Goal: Task Accomplishment & Management: Complete application form

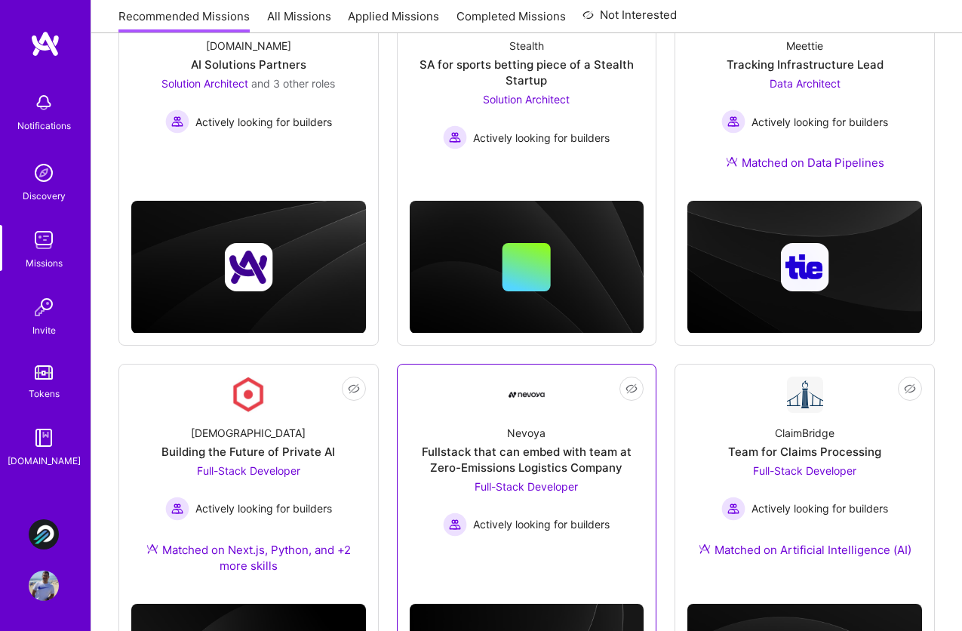
scroll to position [276, 0]
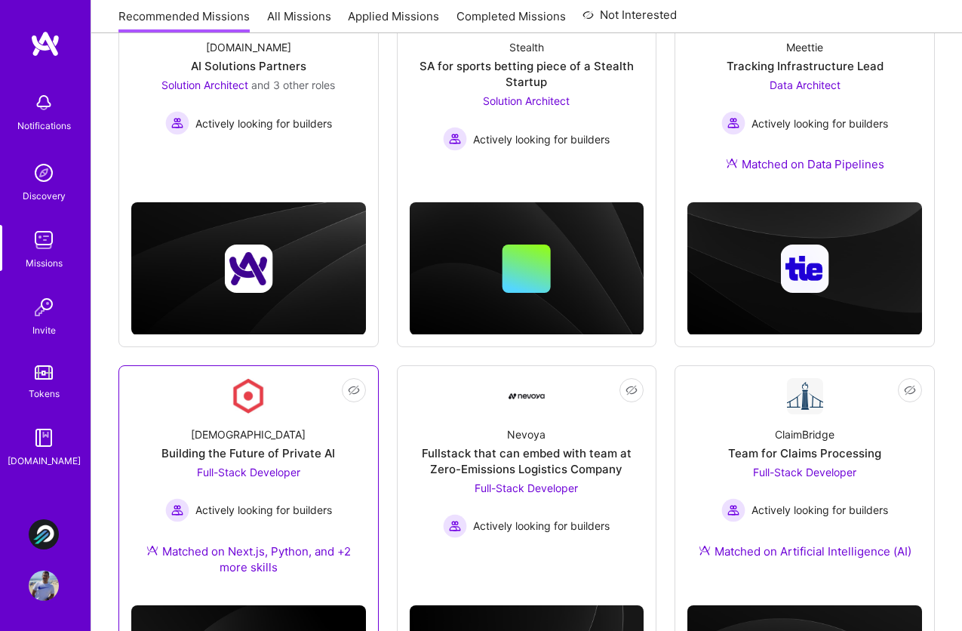
click at [277, 416] on div "[DEMOGRAPHIC_DATA] Building the Future of Private AI Full-Stack Developer Activ…" at bounding box center [248, 503] width 235 height 179
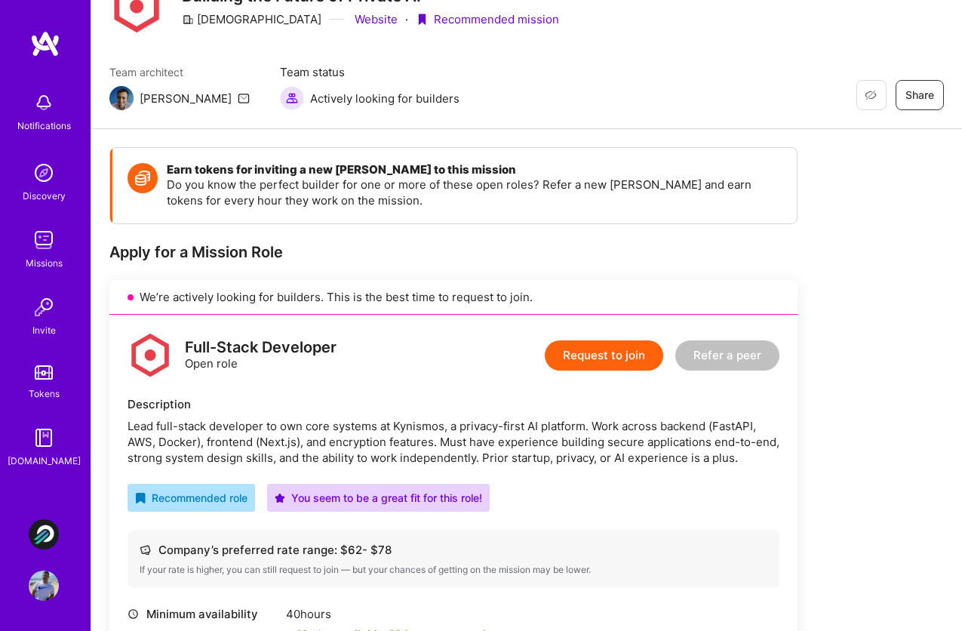
scroll to position [244, 0]
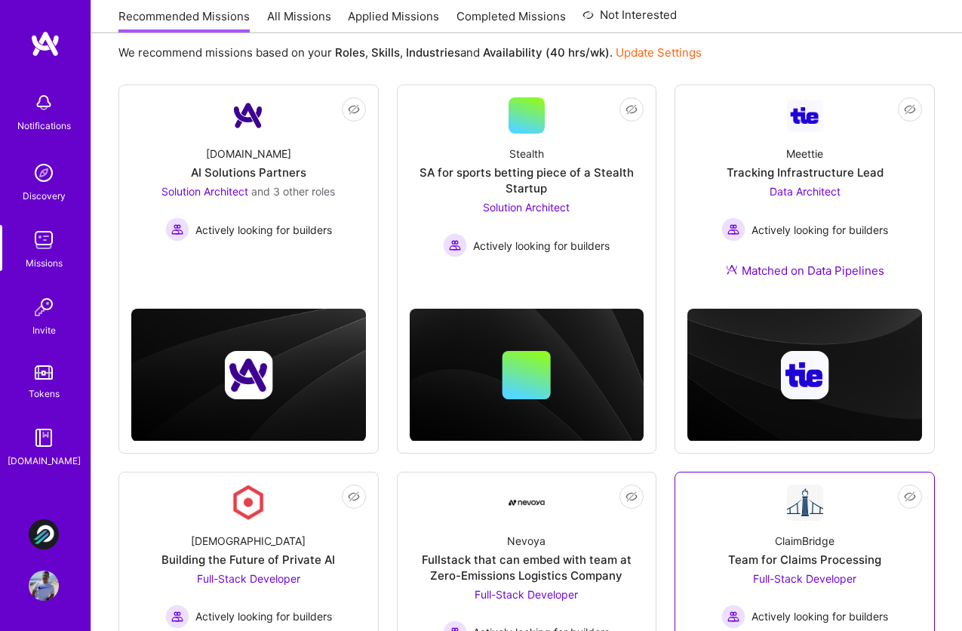
scroll to position [162, 0]
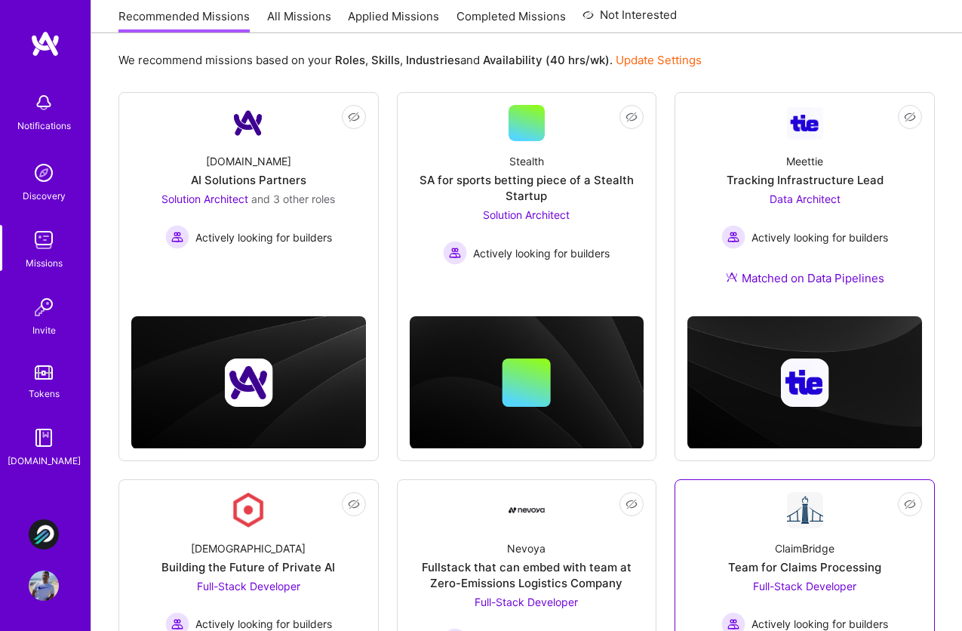
click at [778, 516] on link "Not Interested ClaimBridge Team for Claims Processing Full-Stack Developer Acti…" at bounding box center [804, 591] width 235 height 199
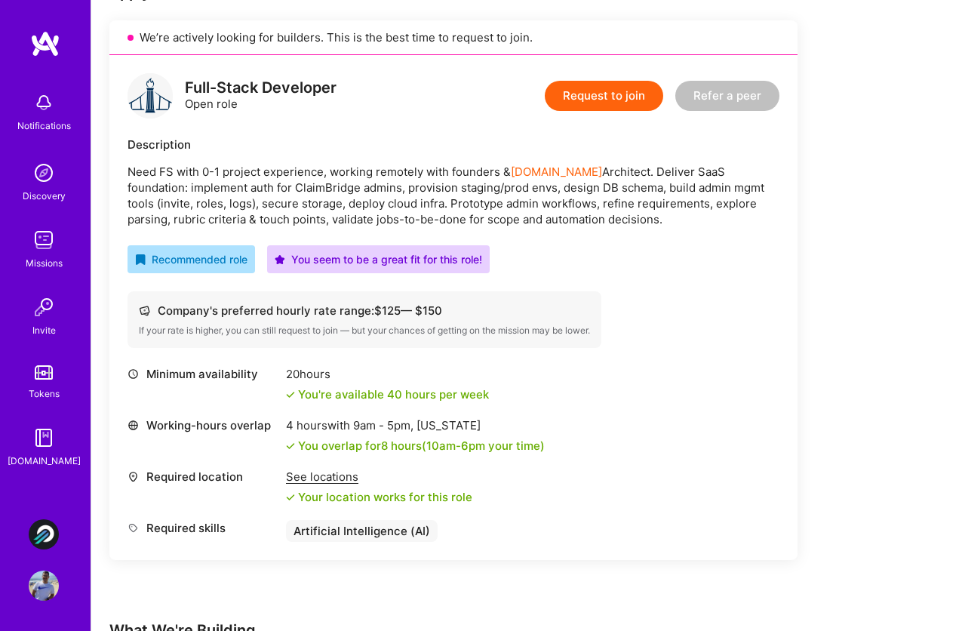
scroll to position [323, 0]
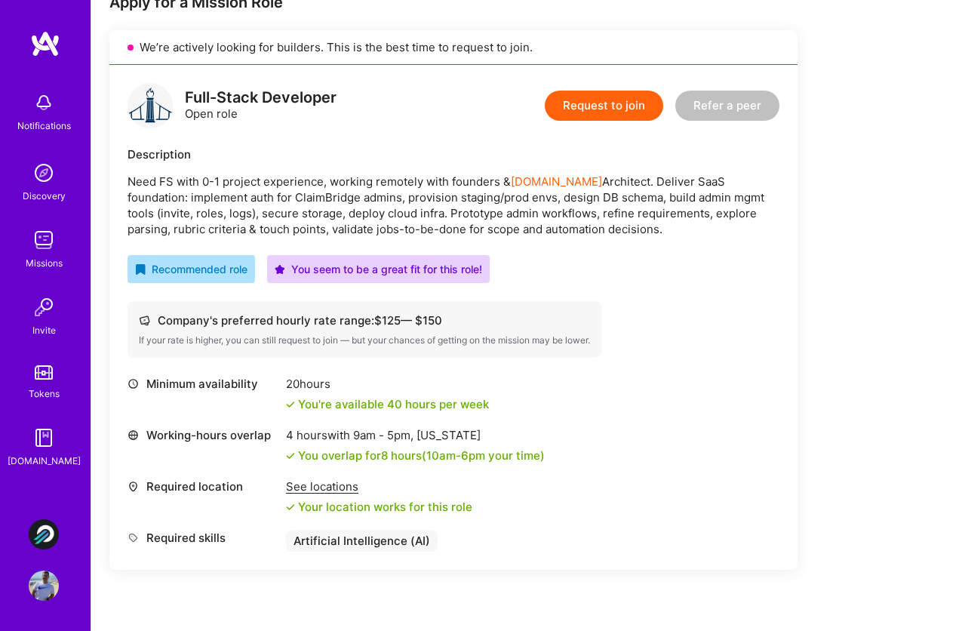
click at [606, 109] on button "Request to join" at bounding box center [604, 106] width 118 height 30
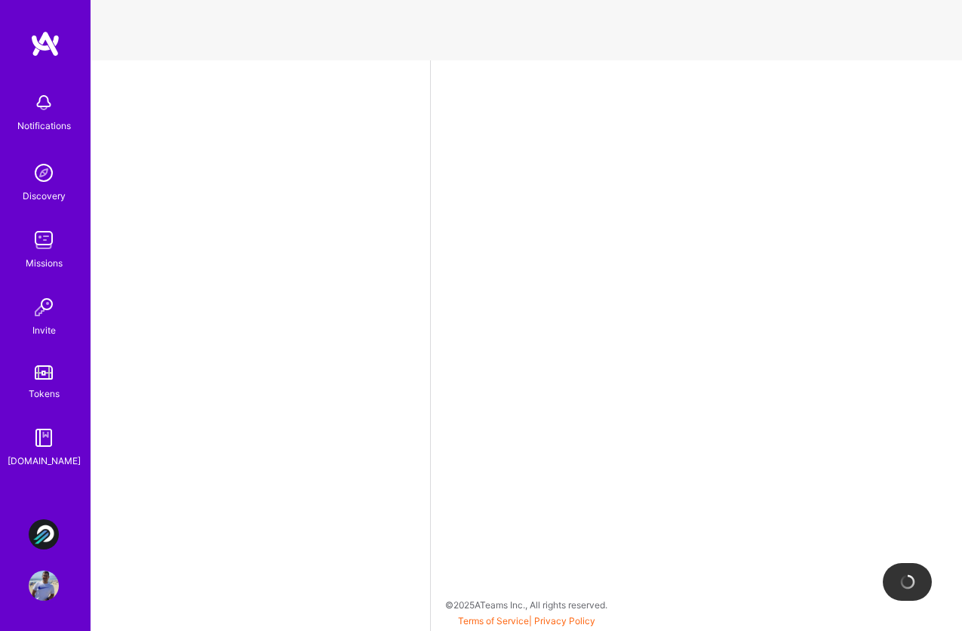
select select "BR"
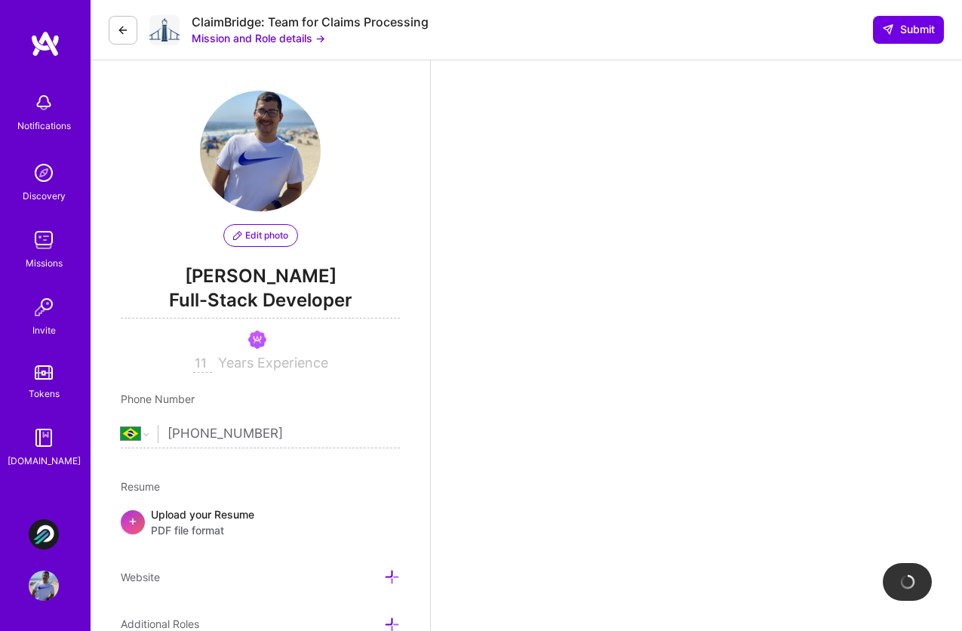
scroll to position [1776, 0]
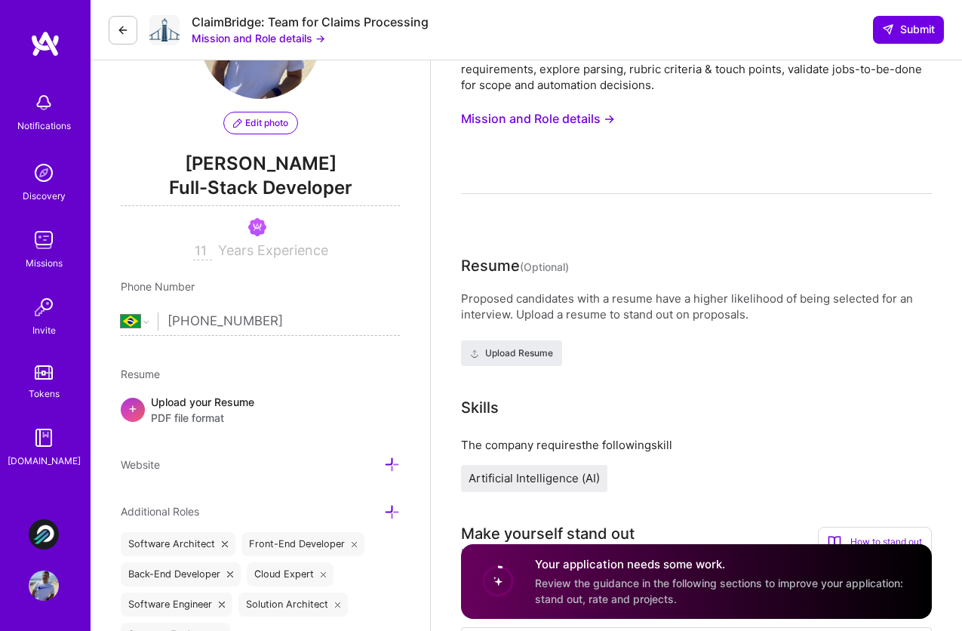
scroll to position [0, 0]
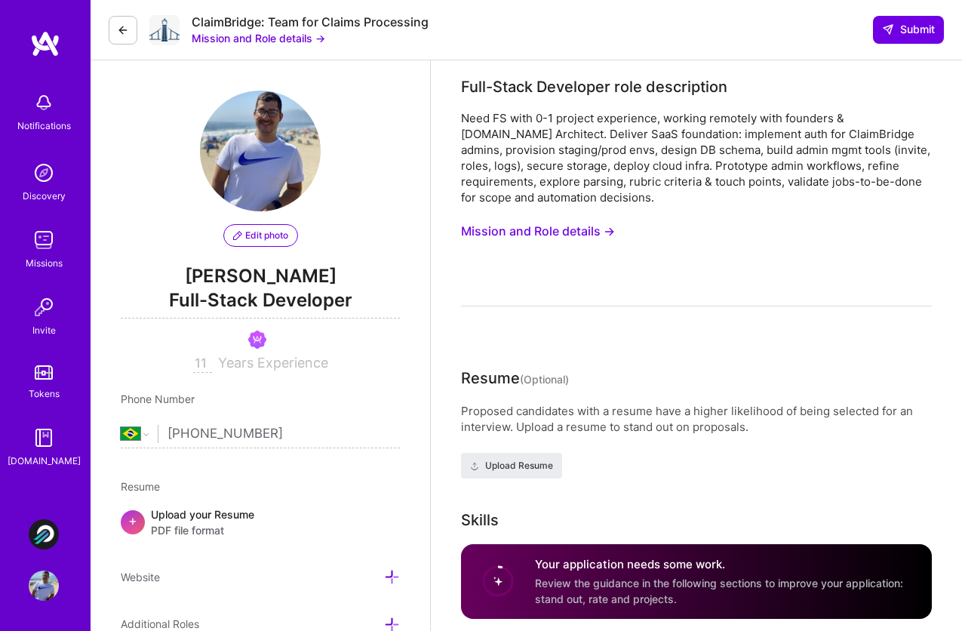
click at [598, 233] on button "Mission and Role details →" at bounding box center [538, 231] width 154 height 28
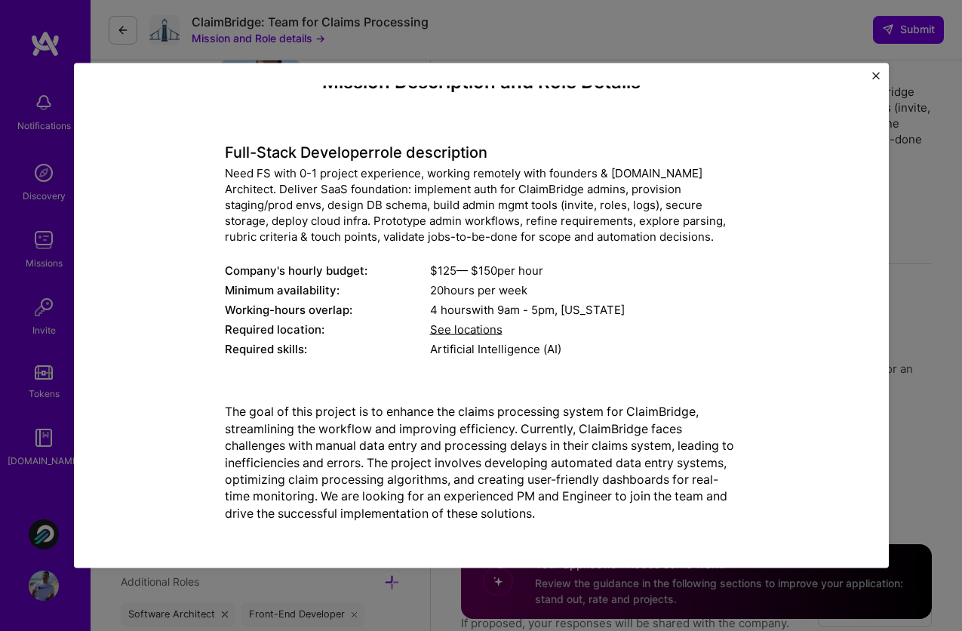
scroll to position [56, 0]
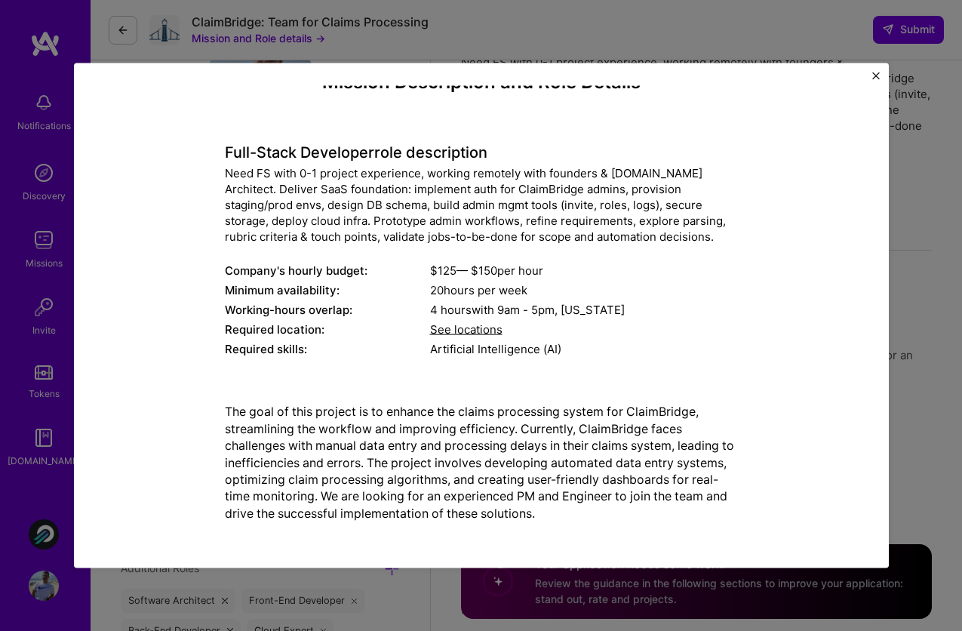
click at [875, 72] on div "Mission Description and Role Details Full-Stack Developer role description Need…" at bounding box center [481, 315] width 815 height 505
click at [876, 75] on img "Close" at bounding box center [876, 76] width 8 height 8
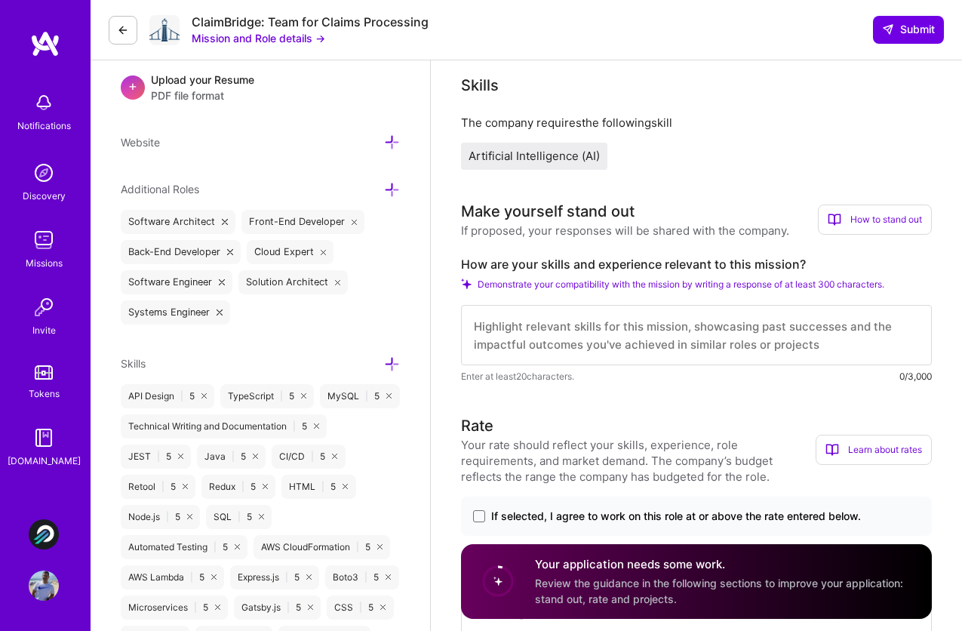
scroll to position [435, 0]
click at [661, 336] on textarea at bounding box center [696, 334] width 471 height 60
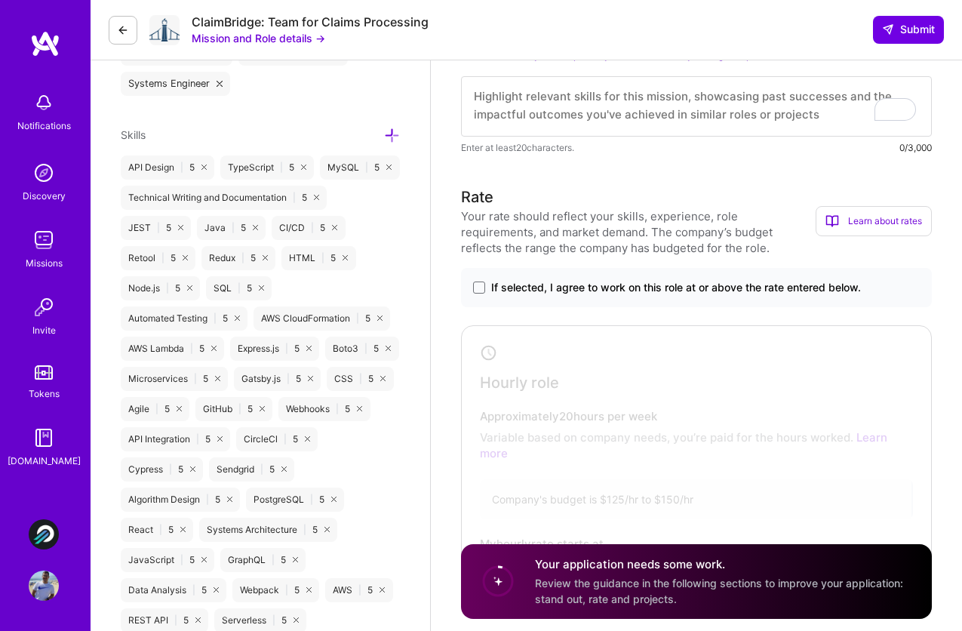
scroll to position [2, 0]
click at [637, 295] on div "If selected, I agree to work on this role at or above the rate entered below." at bounding box center [696, 287] width 471 height 39
click at [479, 287] on span at bounding box center [479, 287] width 12 height 12
click at [0, 0] on input "If selected, I agree to work on this role at or above the rate entered below." at bounding box center [0, 0] width 0 height 0
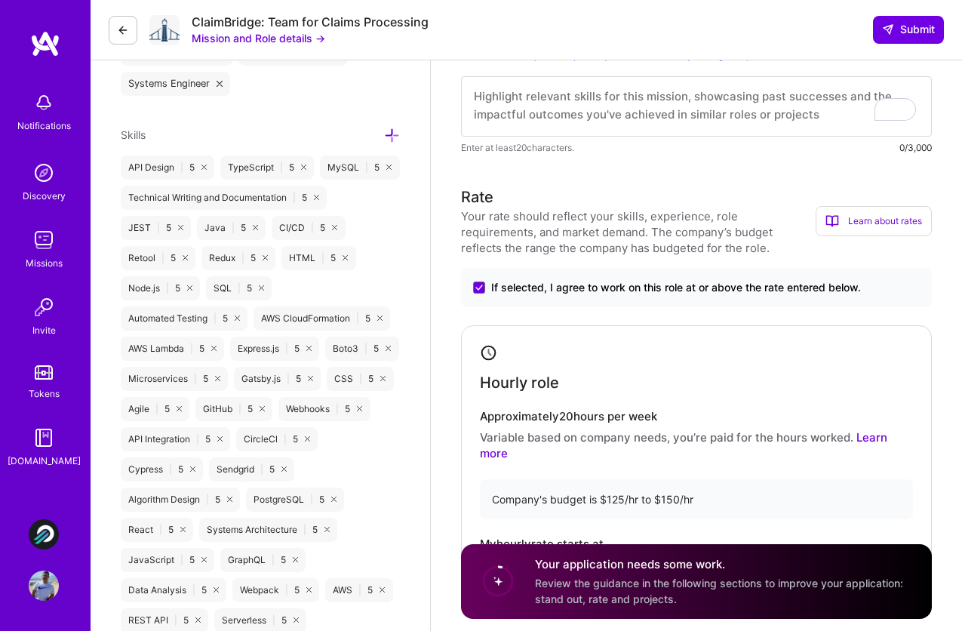
scroll to position [972, 0]
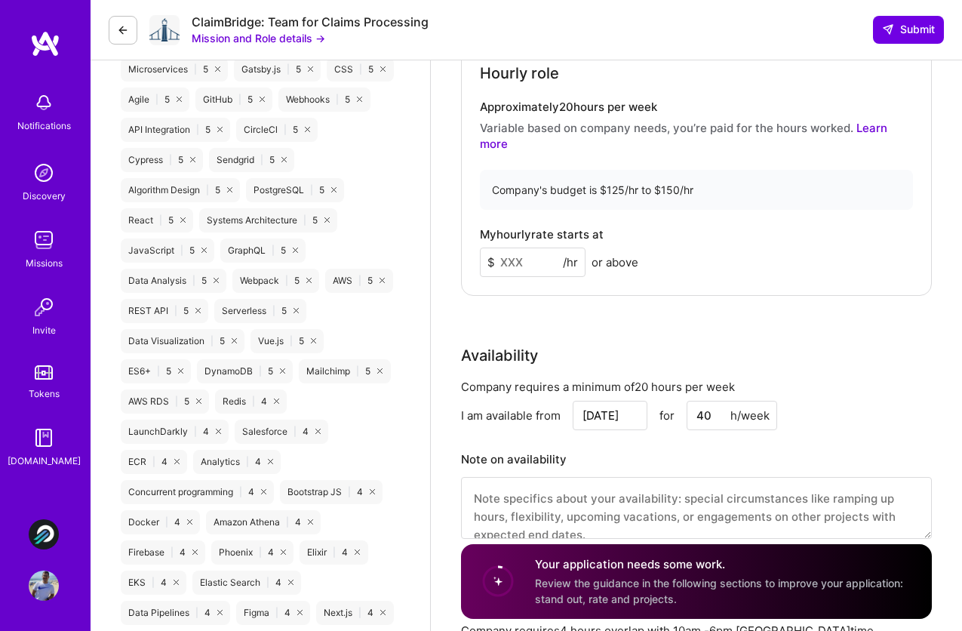
click at [539, 256] on input at bounding box center [533, 261] width 106 height 29
type input "140"
click at [748, 308] on div "Rate Your rate should reflect your skills, experience, role requirements, and m…" at bounding box center [696, 216] width 471 height 681
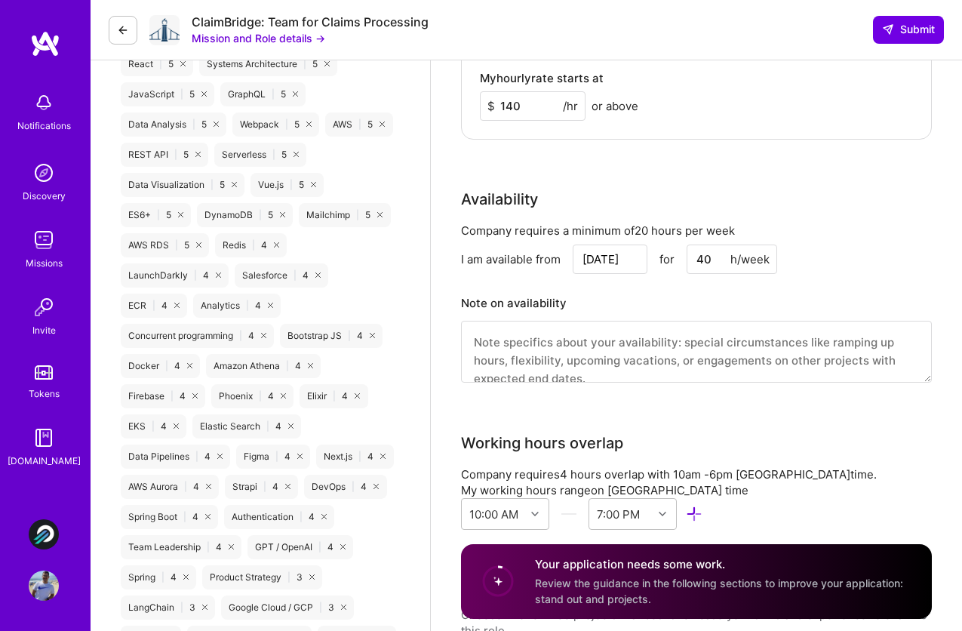
scroll to position [1134, 0]
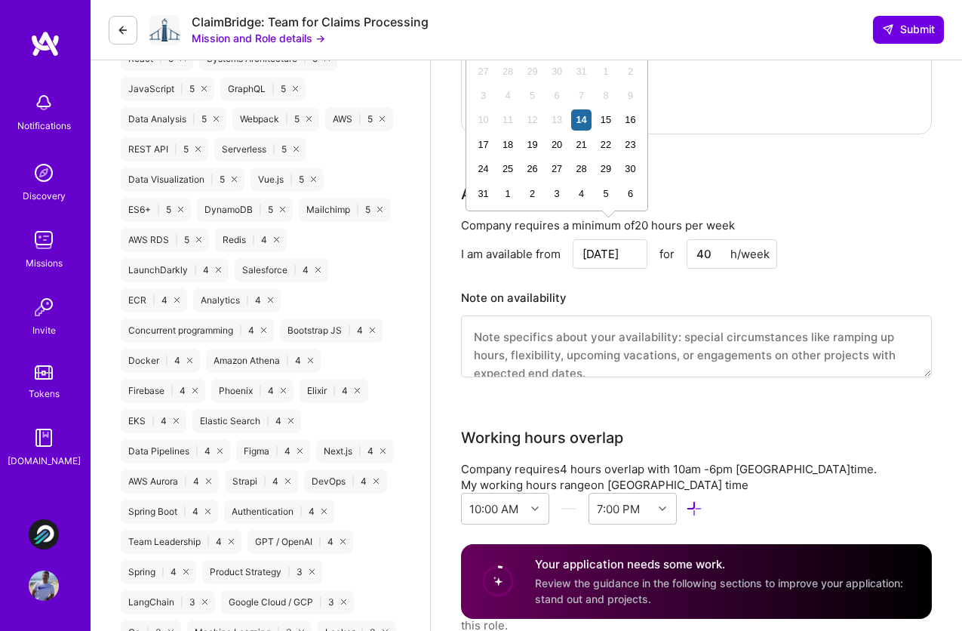
click at [610, 241] on input "Aug 14" at bounding box center [609, 253] width 75 height 29
click at [506, 147] on div "18" at bounding box center [508, 144] width 20 height 20
type input "Aug 18"
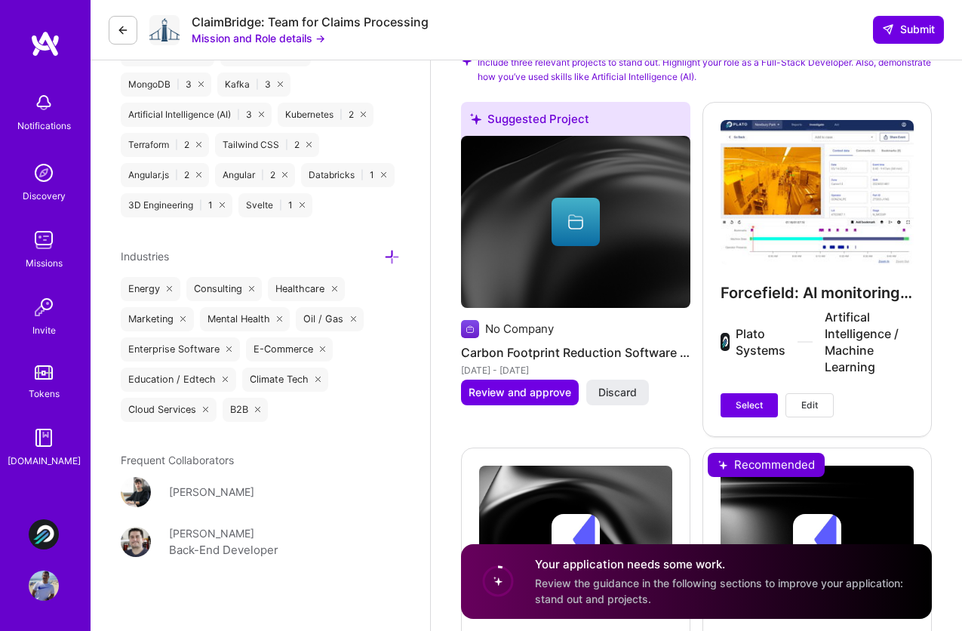
scroll to position [1783, 0]
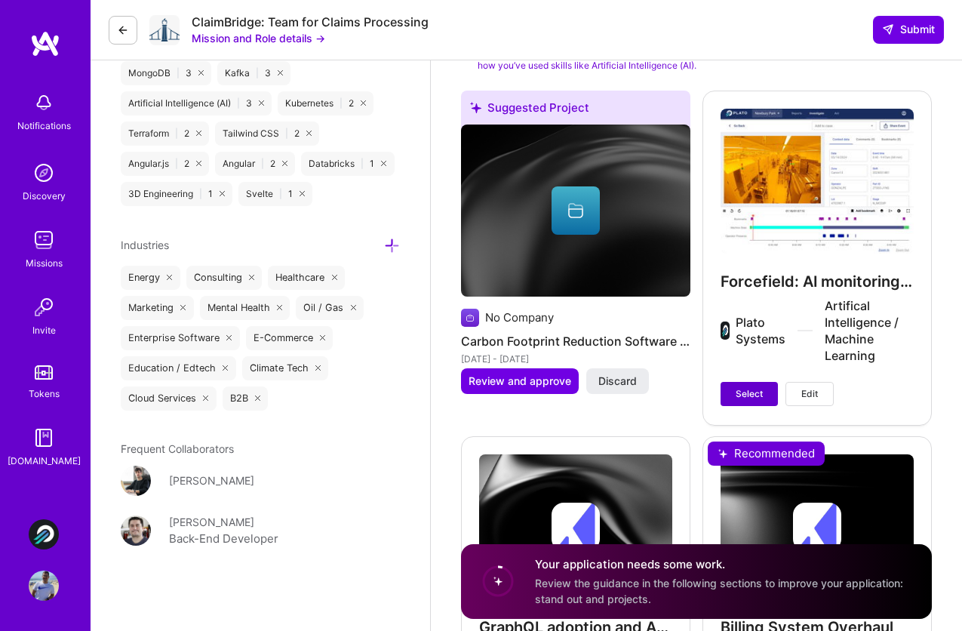
click at [742, 387] on span "Select" at bounding box center [748, 394] width 27 height 14
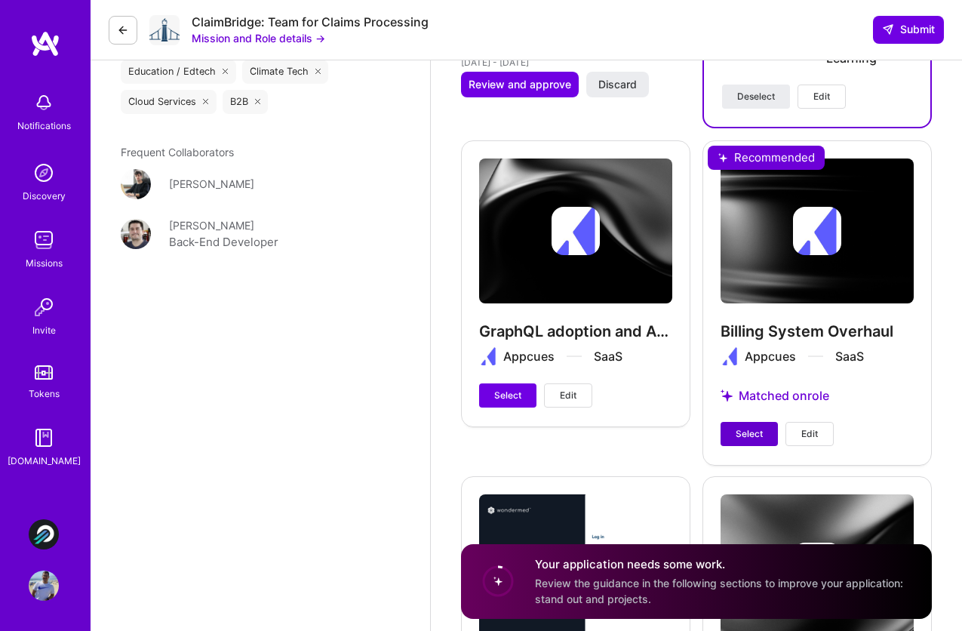
scroll to position [2147, 0]
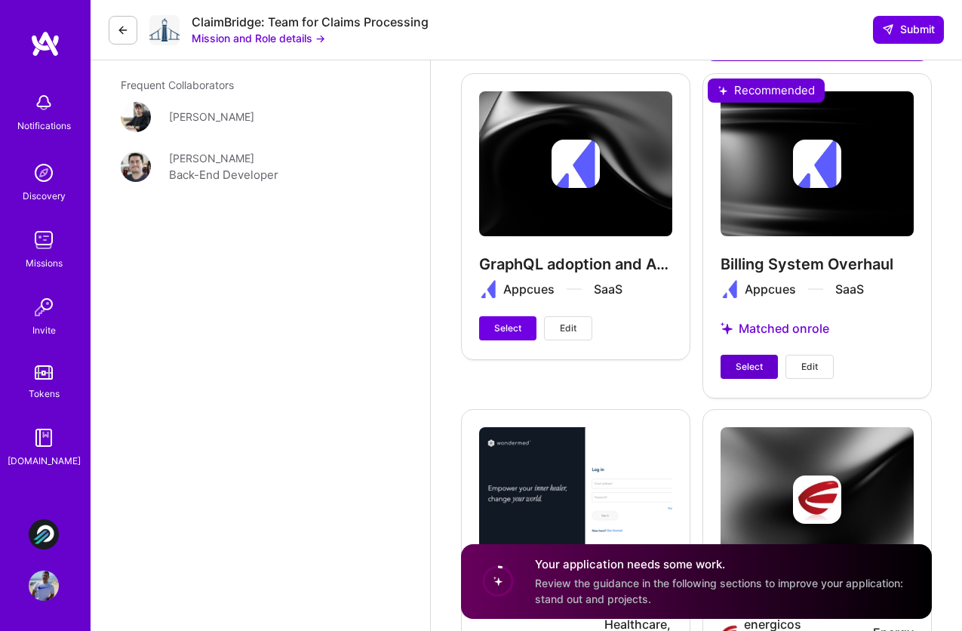
click at [753, 360] on span "Select" at bounding box center [748, 367] width 27 height 14
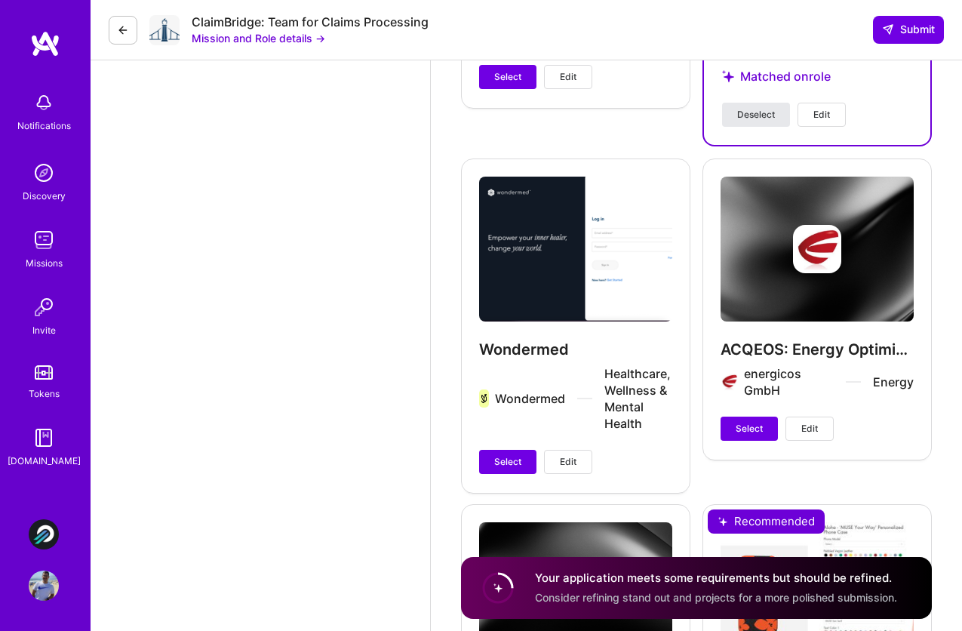
scroll to position [2402, 0]
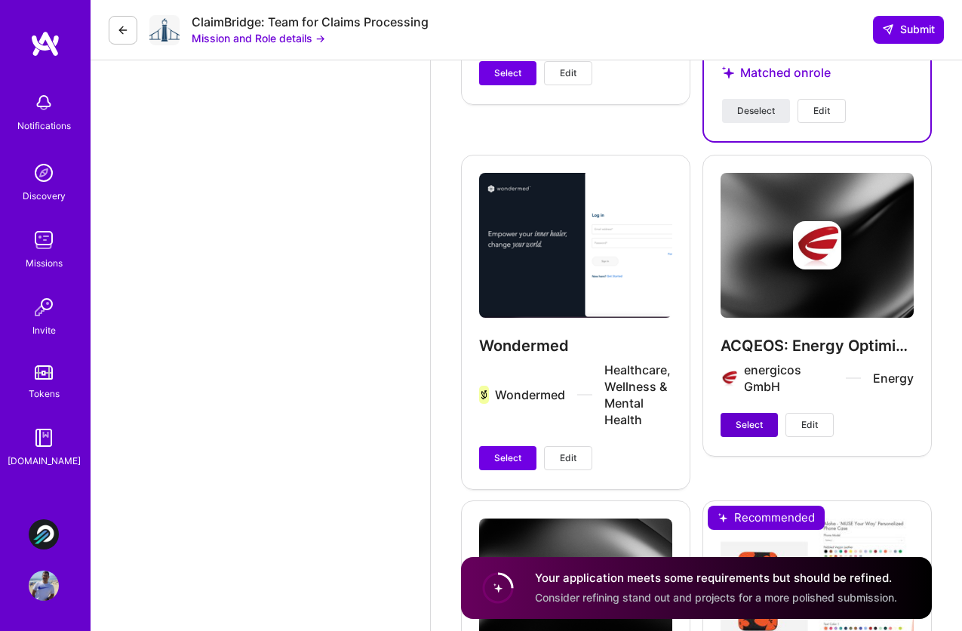
click at [743, 418] on span "Select" at bounding box center [748, 425] width 27 height 14
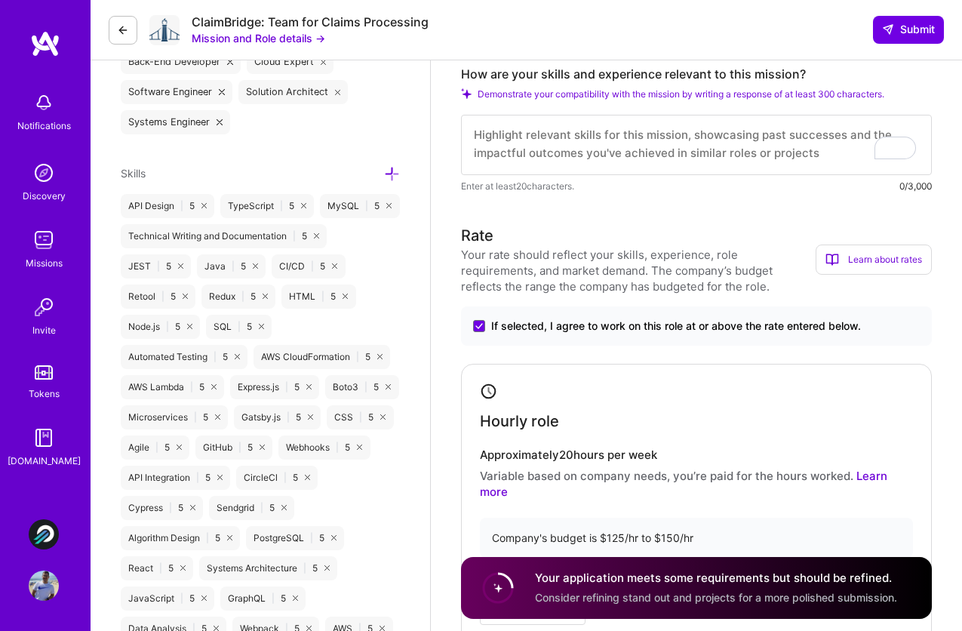
scroll to position [0, 0]
click at [610, 172] on textarea "To enrich screen reader interactions, please activate Accessibility in Grammarl…" at bounding box center [696, 145] width 471 height 60
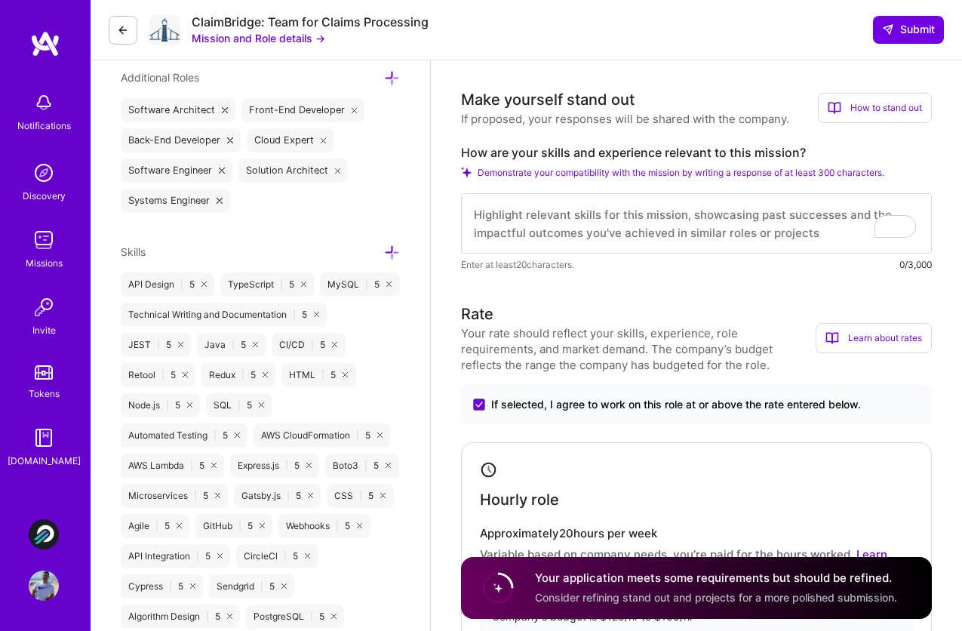
paste textarea "Hi! My name is [PERSON_NAME]. I'm a Software Engineer with more than a decade o…"
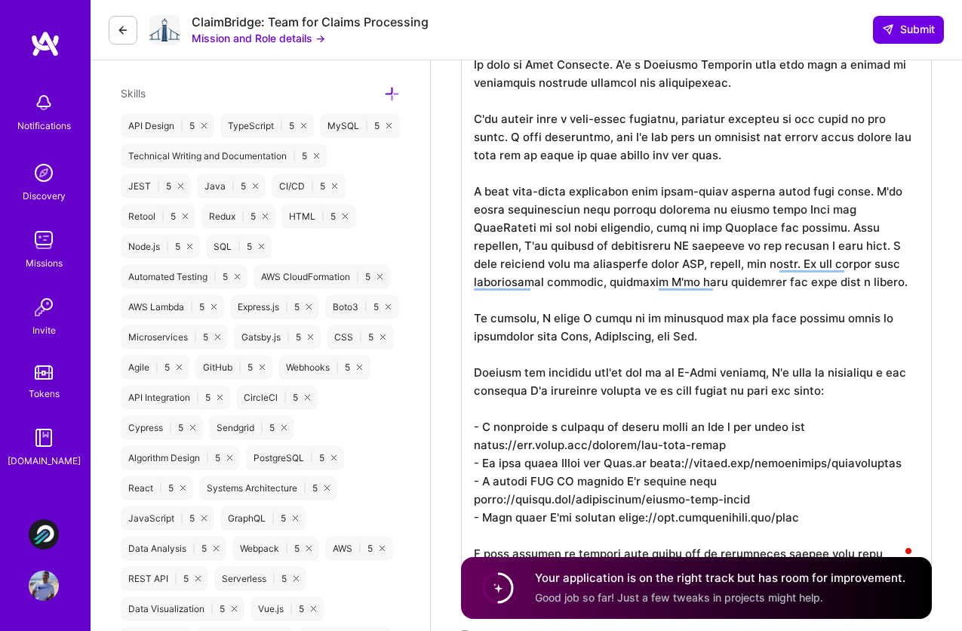
scroll to position [732, 0]
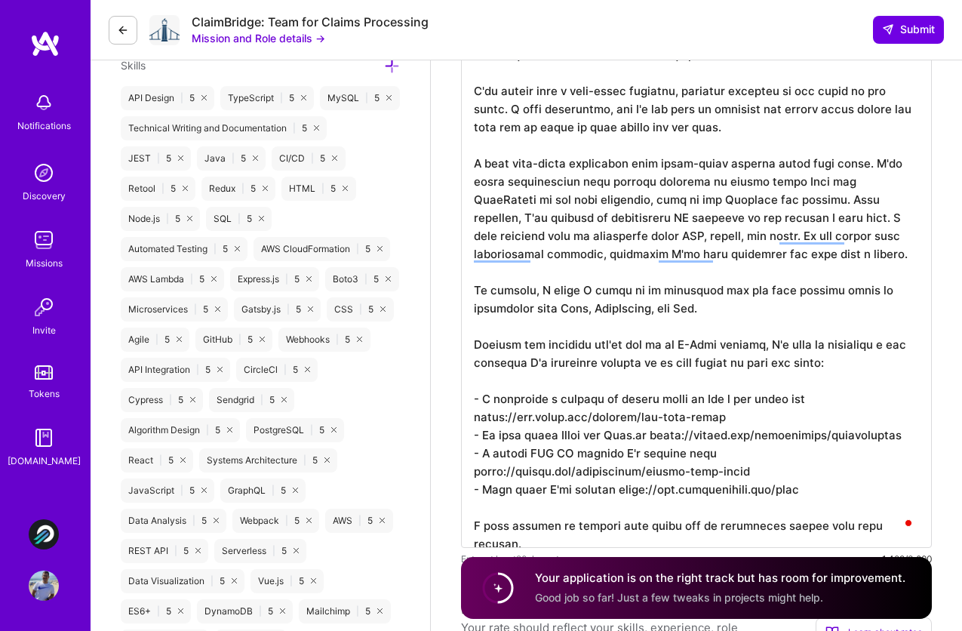
click at [737, 183] on textarea "To enrich screen reader interactions, please activate Accessibility in Grammarl…" at bounding box center [696, 263] width 471 height 567
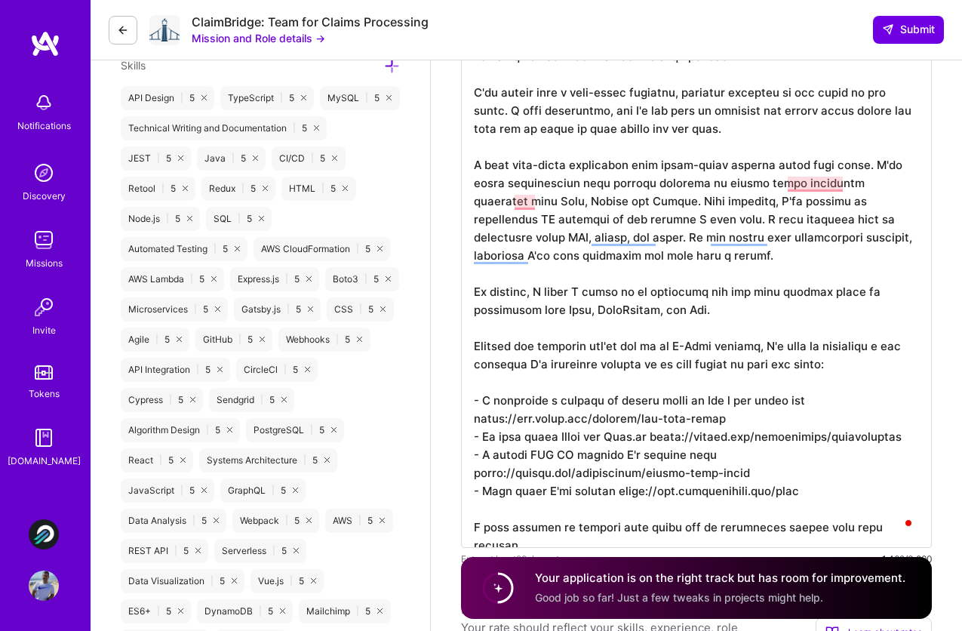
scroll to position [2, 0]
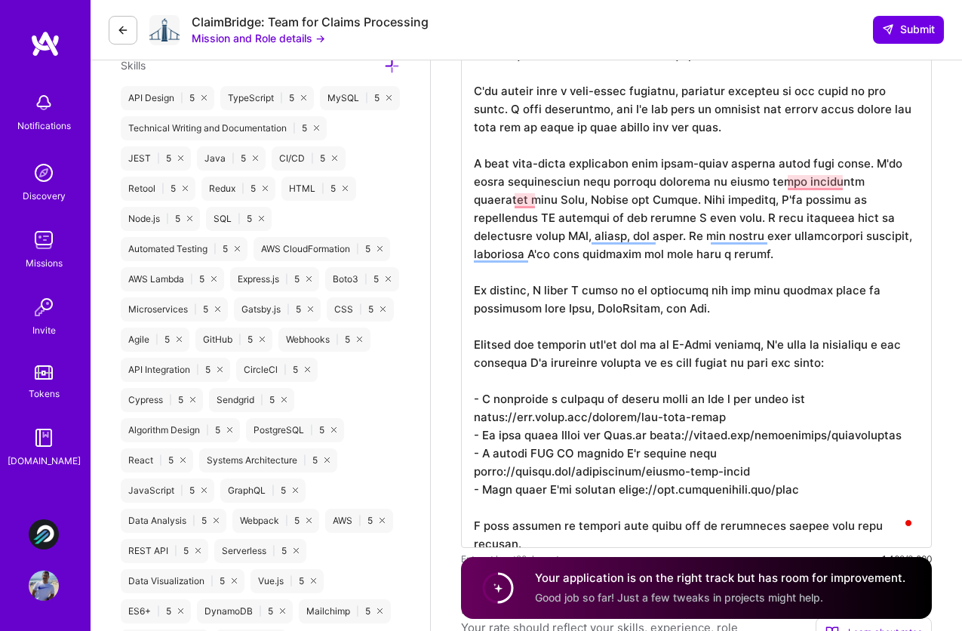
click at [772, 311] on textarea "To enrich screen reader interactions, please activate Accessibility in Grammarl…" at bounding box center [696, 263] width 471 height 567
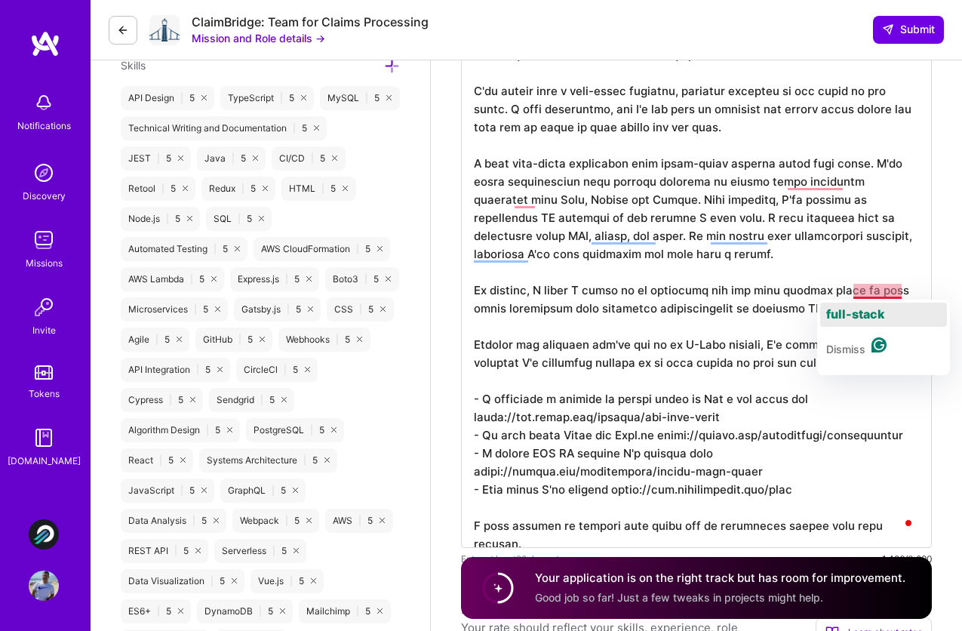
click at [852, 310] on span "full-stack" at bounding box center [855, 313] width 59 height 15
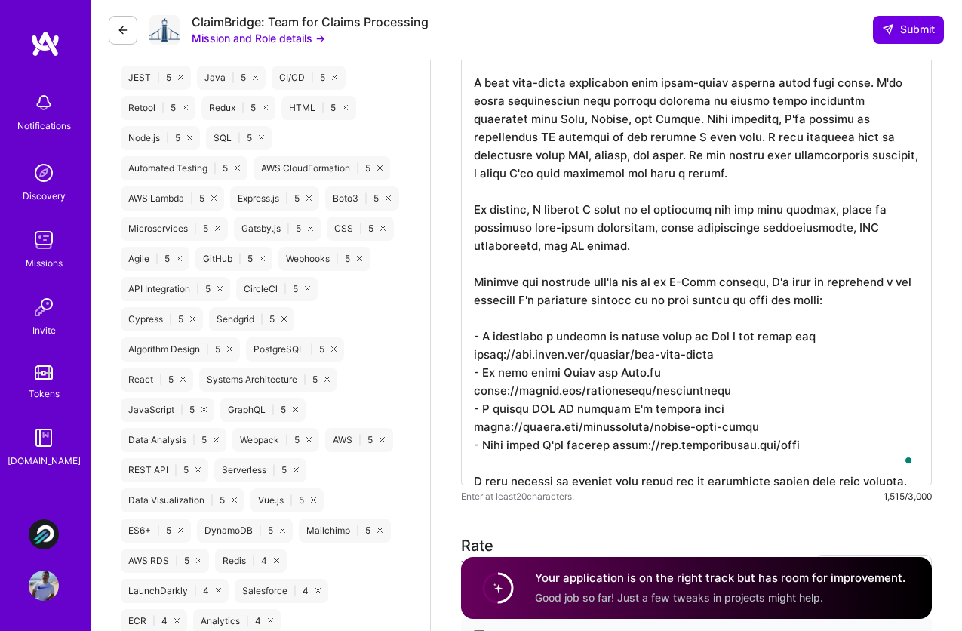
scroll to position [814, 0]
click at [824, 336] on textarea "To enrich screen reader interactions, please activate Accessibility in Grammarl…" at bounding box center [696, 191] width 471 height 585
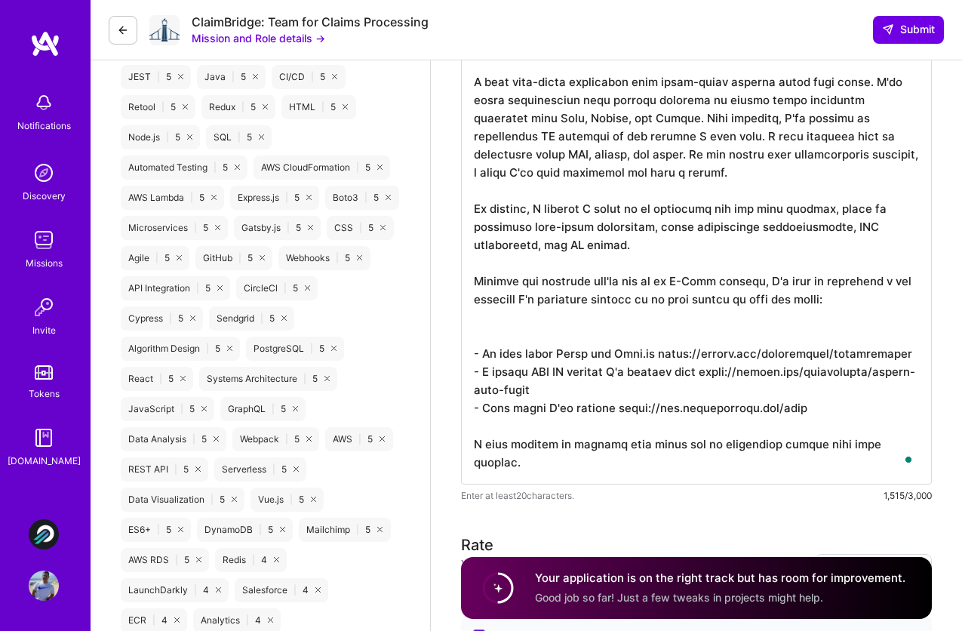
scroll to position [0, 0]
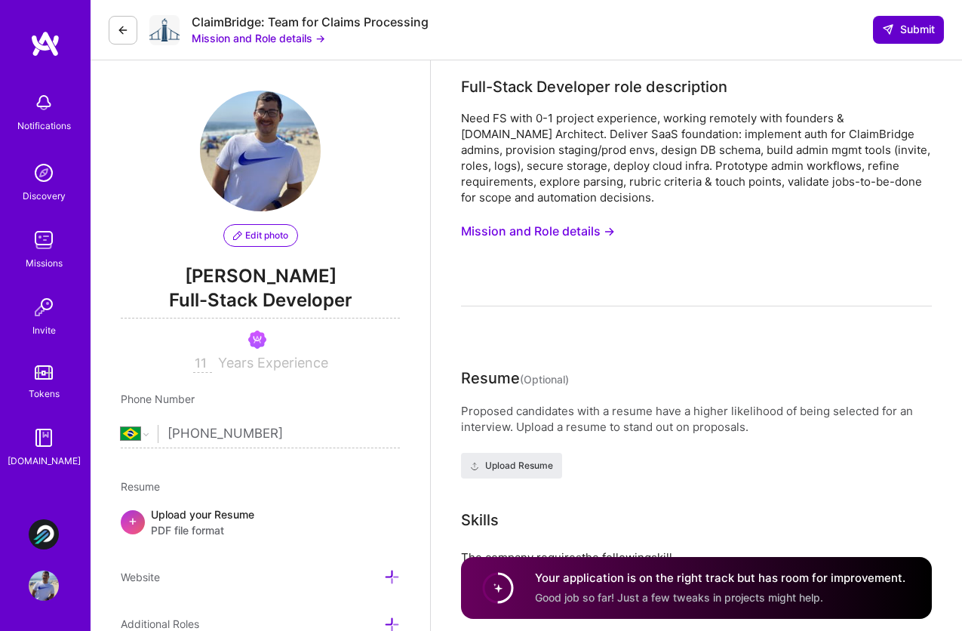
type textarea "Hi! My name is Juan Rivillas. I'm a Software Engineer with more than a decade o…"
click at [913, 31] on span "Submit" at bounding box center [908, 29] width 53 height 15
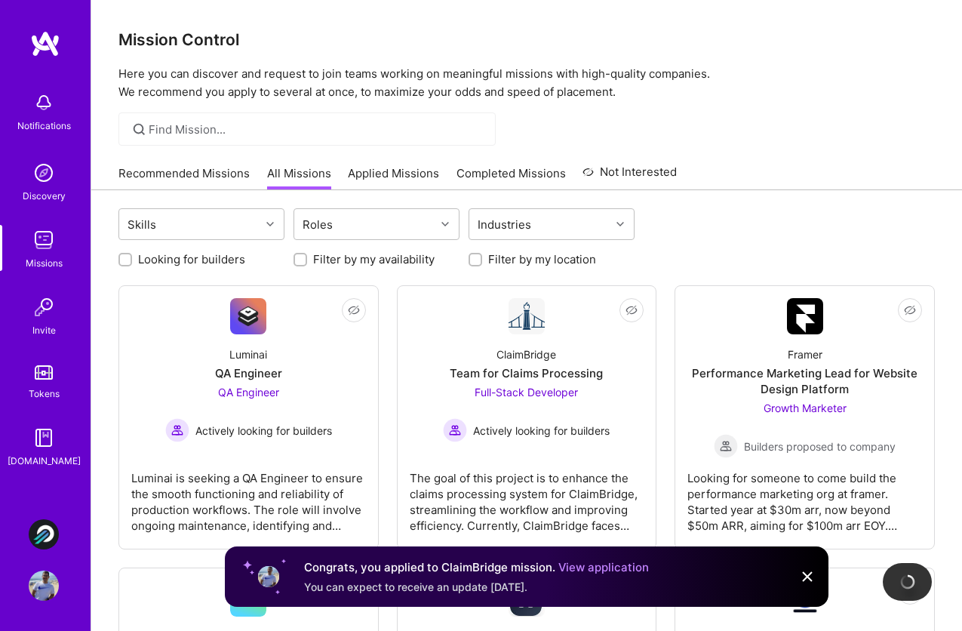
click at [614, 563] on link "View application" at bounding box center [603, 567] width 91 height 14
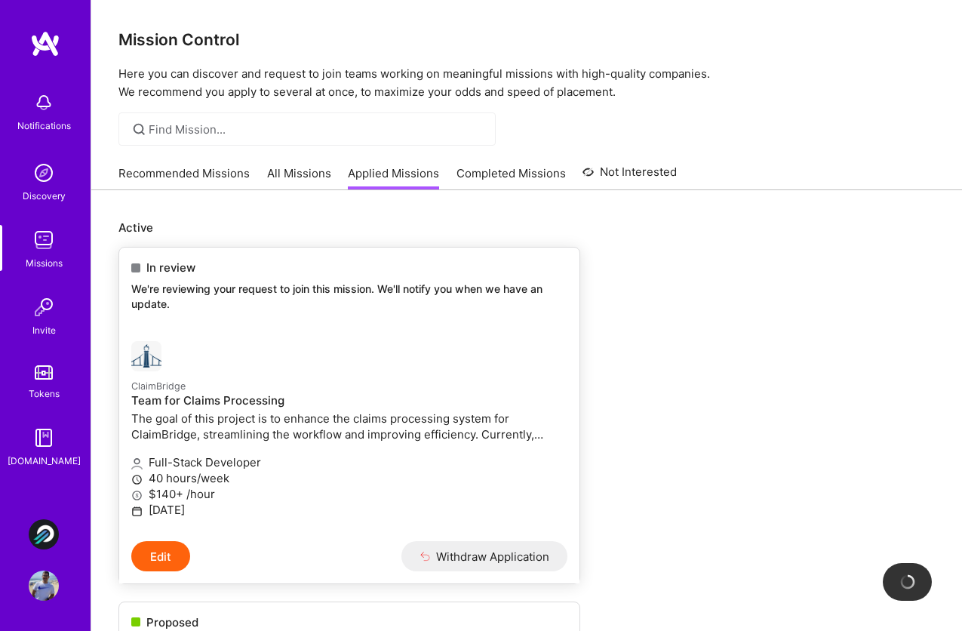
click at [304, 359] on div at bounding box center [276, 356] width 290 height 30
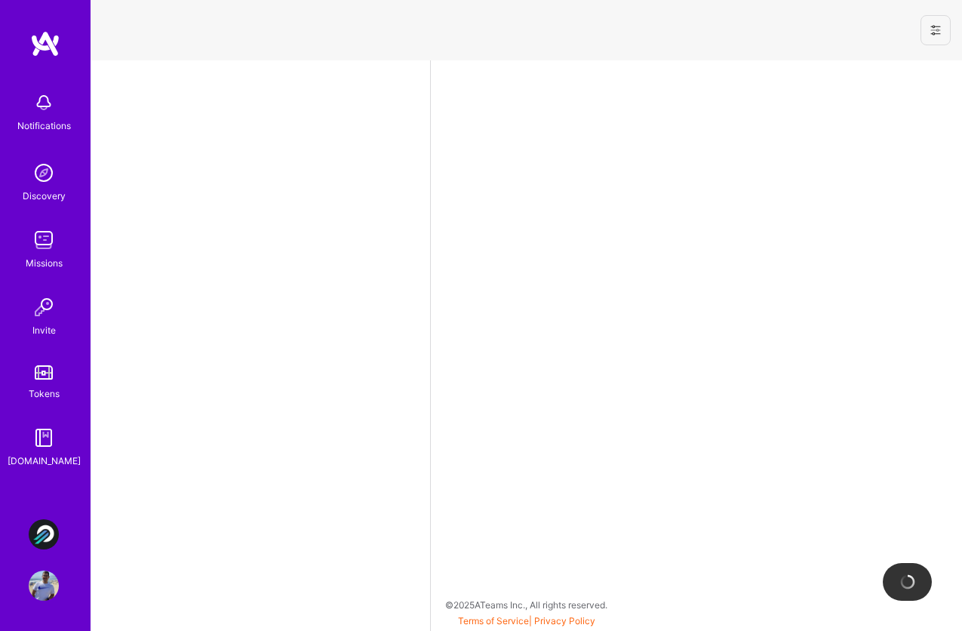
select select "BR"
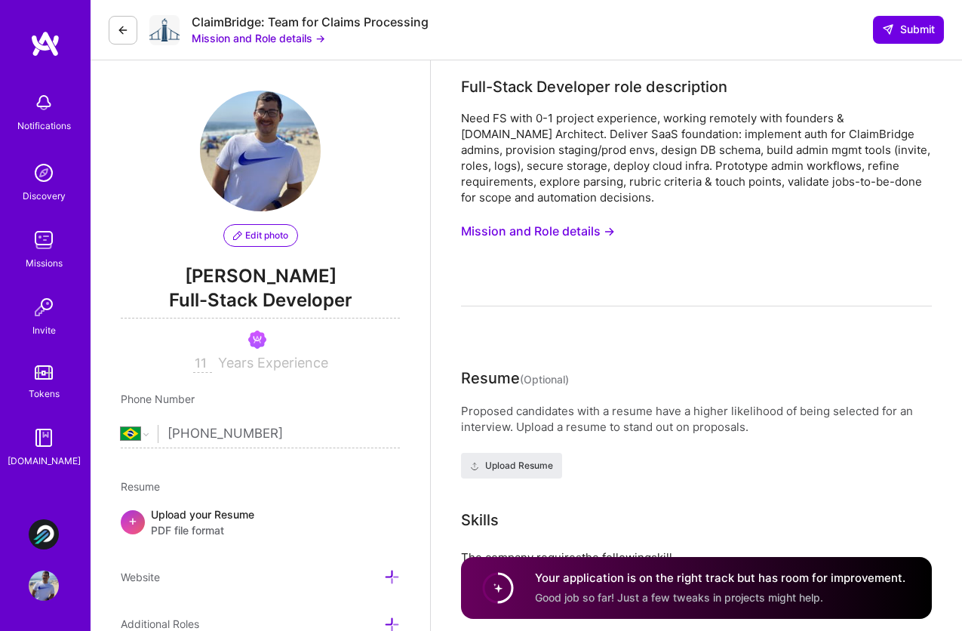
click at [43, 259] on div "Missions" at bounding box center [44, 263] width 37 height 16
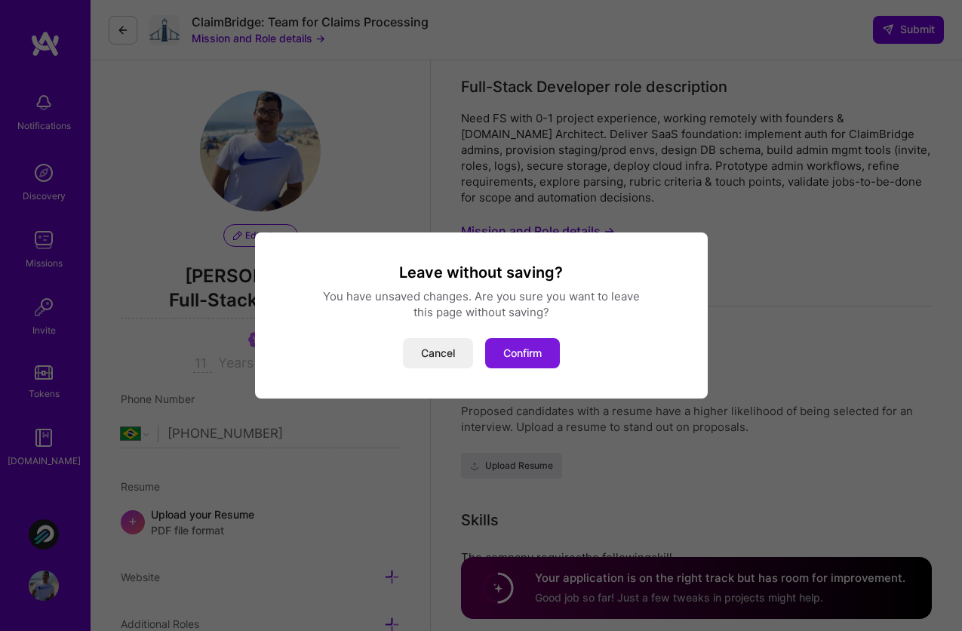
click at [514, 343] on button "Confirm" at bounding box center [522, 353] width 75 height 30
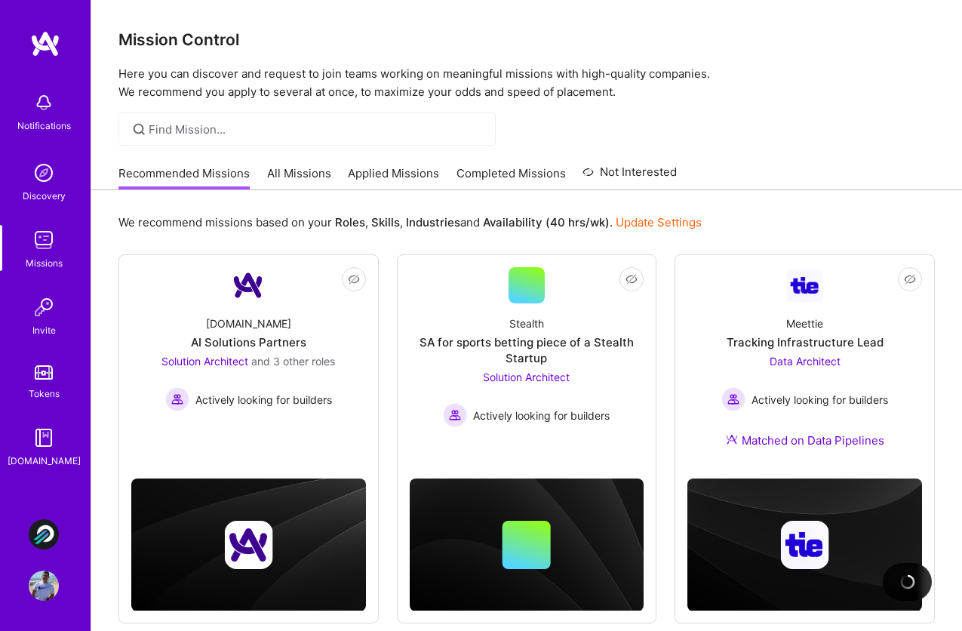
click at [393, 177] on link "Applied Missions" at bounding box center [393, 177] width 91 height 25
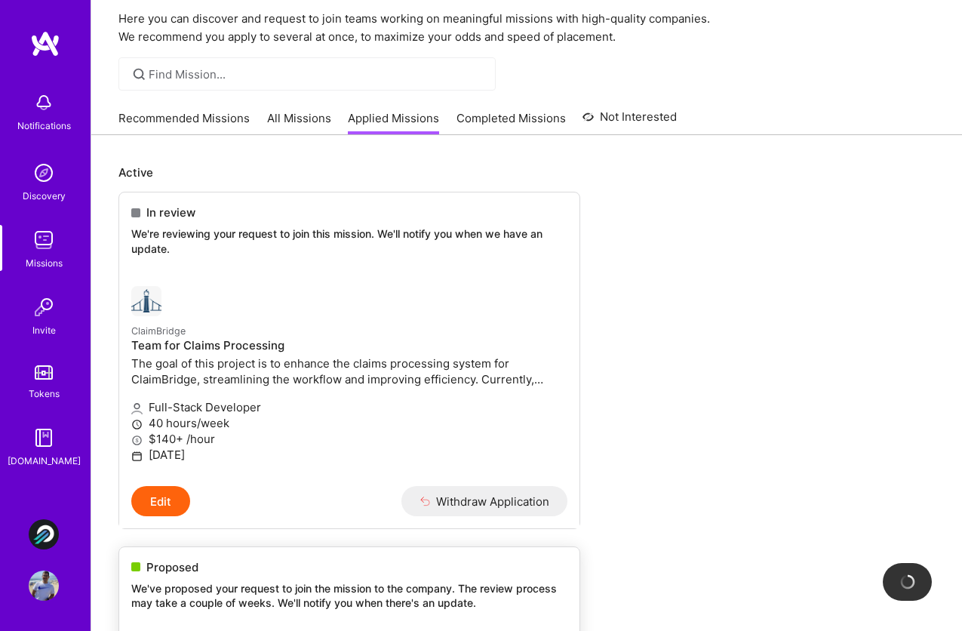
scroll to position [53, 0]
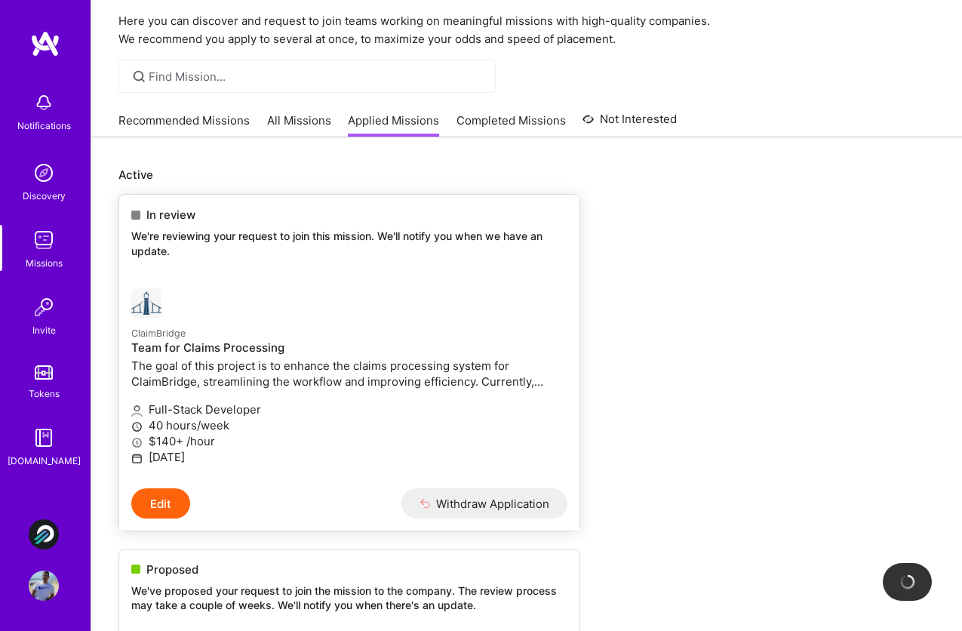
click at [410, 339] on p "ClaimBridge" at bounding box center [349, 332] width 436 height 17
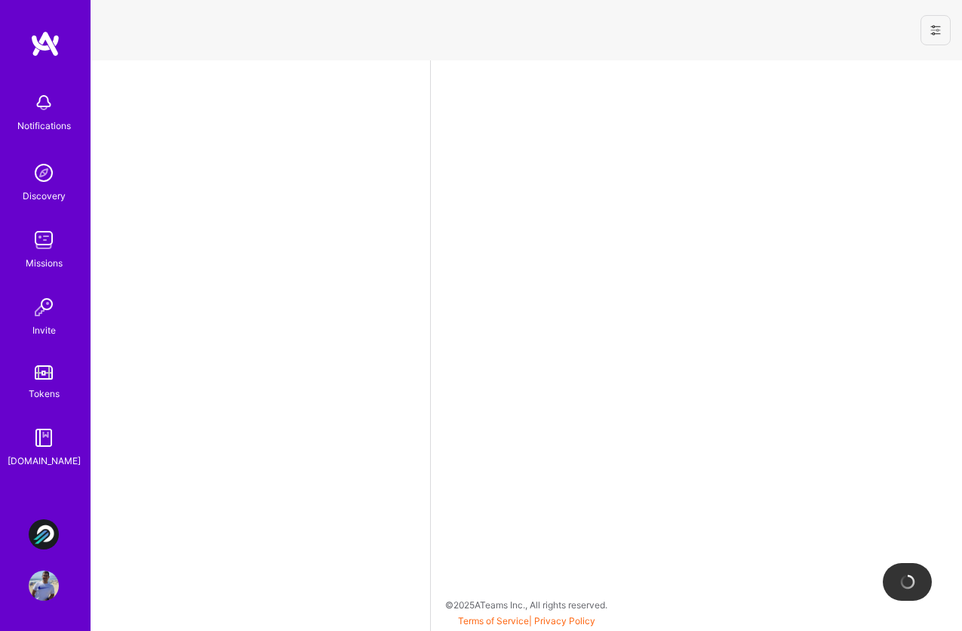
select select "BR"
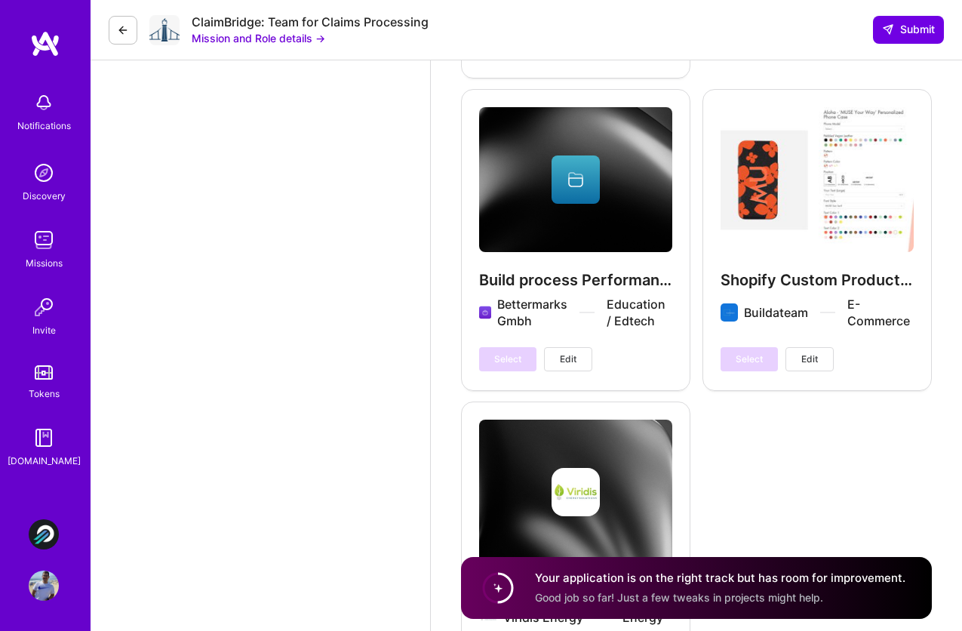
scroll to position [3383, 0]
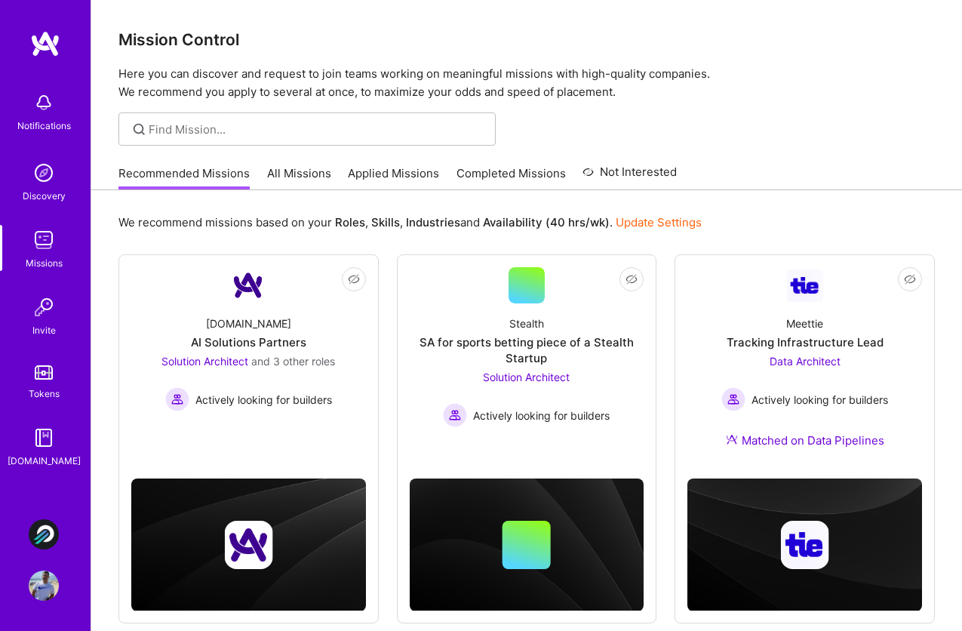
click at [388, 177] on link "Applied Missions" at bounding box center [393, 177] width 91 height 25
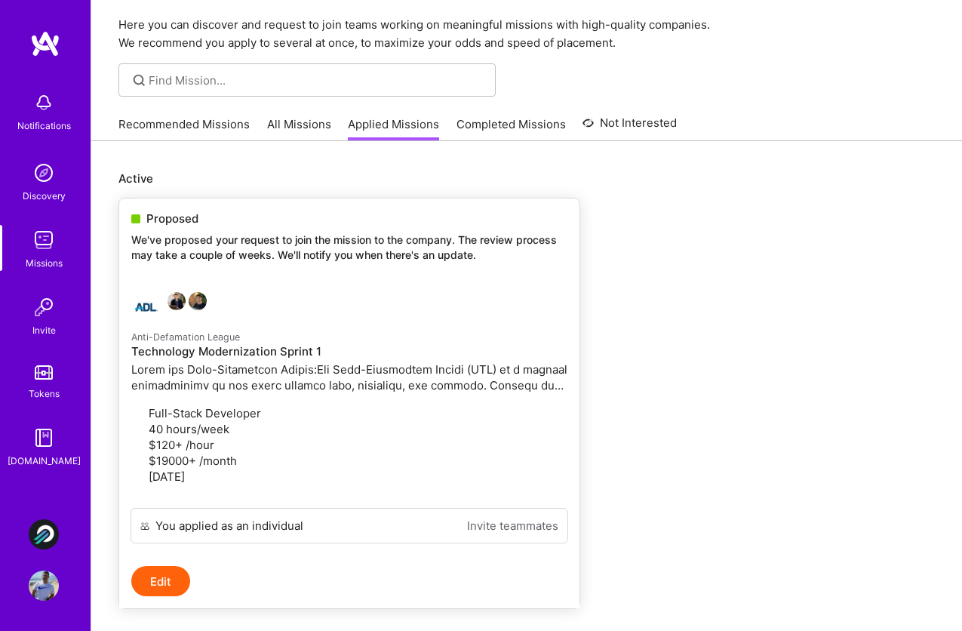
scroll to position [108, 0]
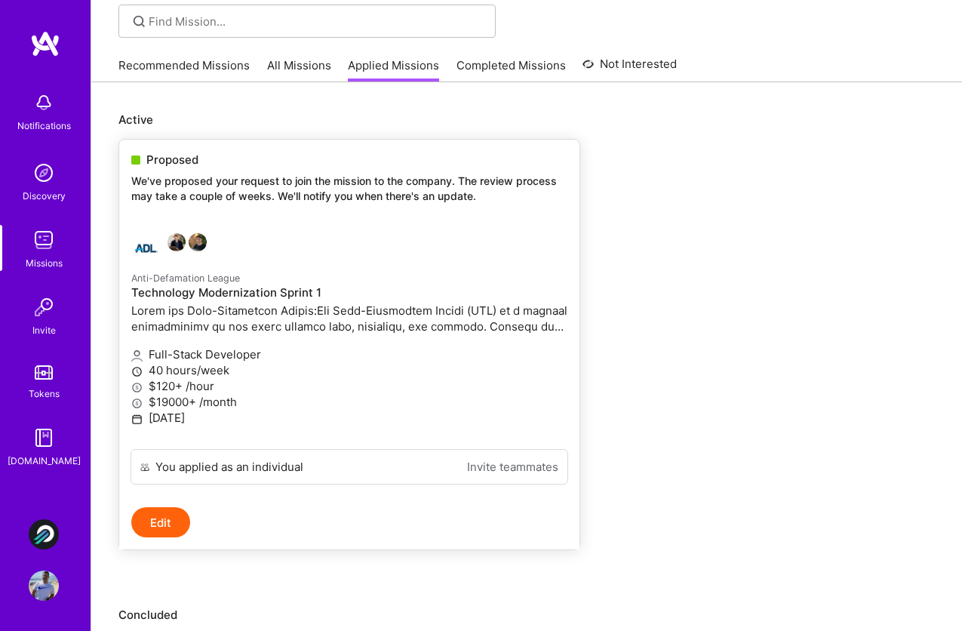
click at [363, 343] on div "Full-Stack Developer 40 hours/week $120+ /hour $19000+ /month [DATE]" at bounding box center [349, 387] width 436 height 100
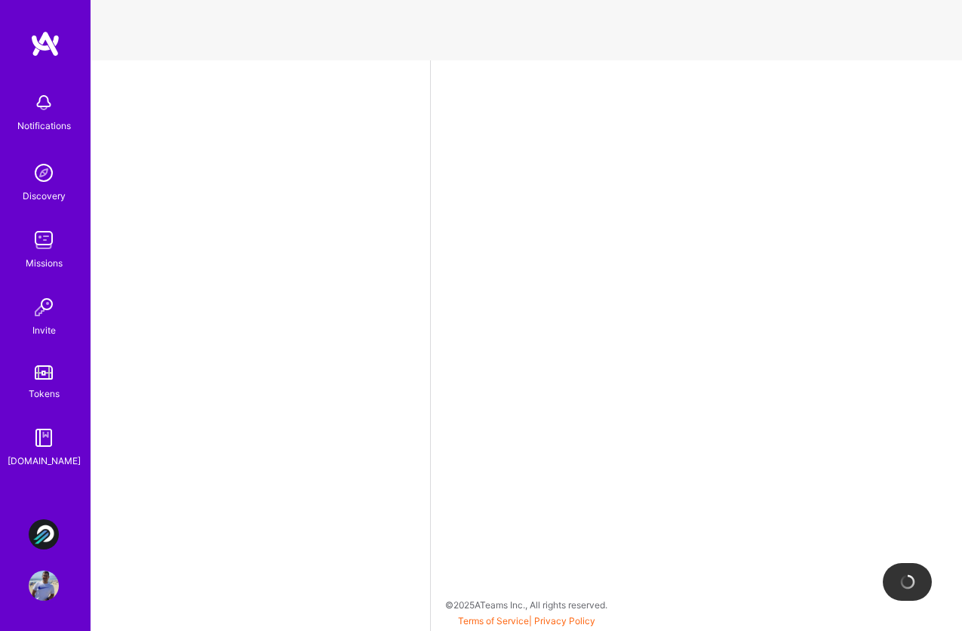
select select "BR"
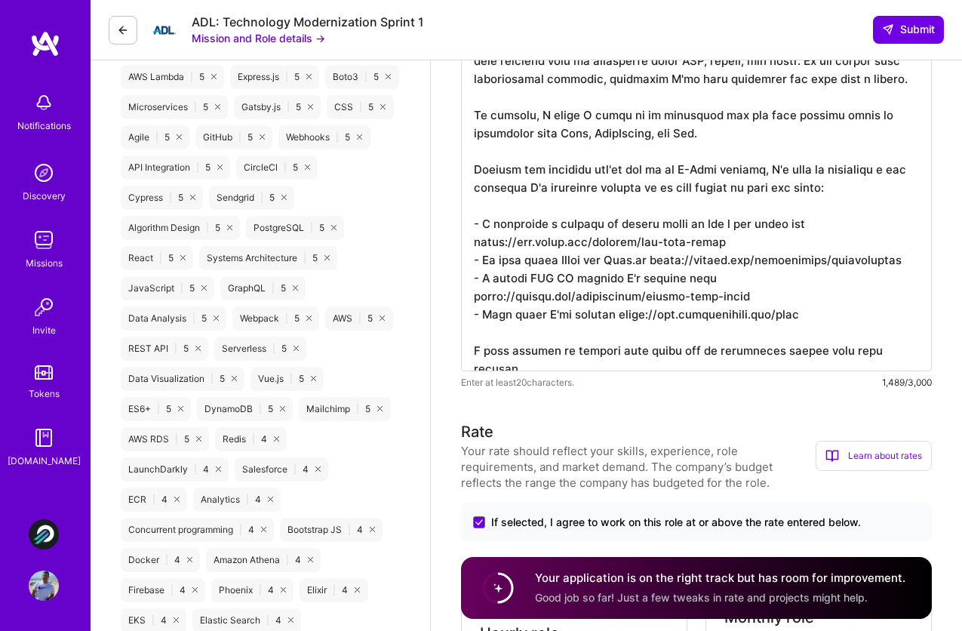
scroll to position [910, 0]
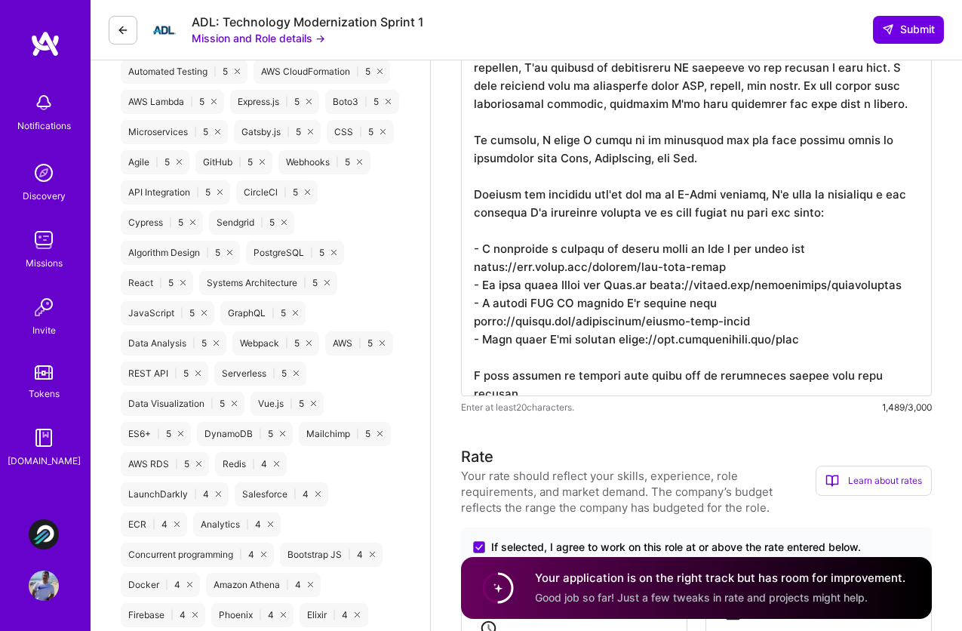
click at [732, 284] on textarea at bounding box center [696, 112] width 471 height 567
click at [506, 335] on textarea "To enrich screen reader interactions, please activate Accessibility in Grammarl…" at bounding box center [696, 112] width 471 height 567
